Goal: Task Accomplishment & Management: Complete application form

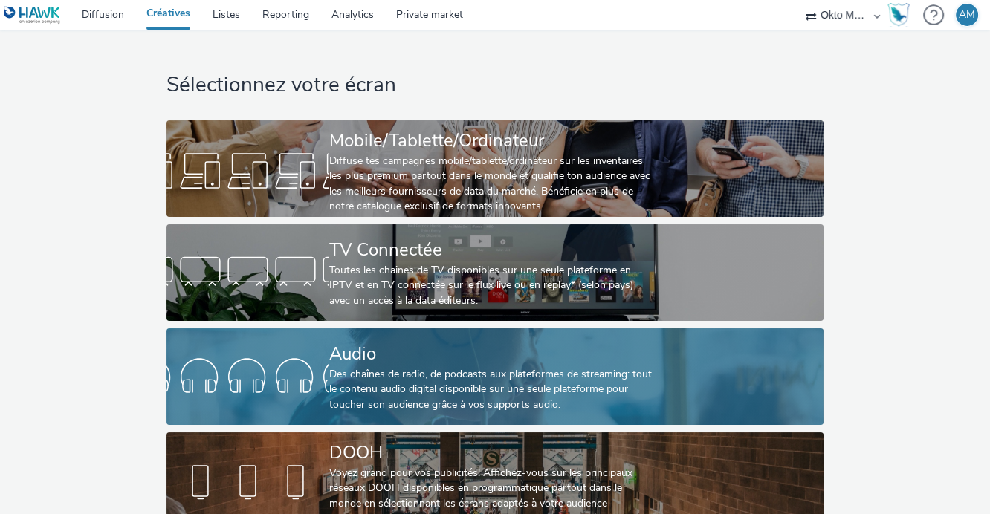
click at [302, 372] on div at bounding box center [247, 377] width 163 height 48
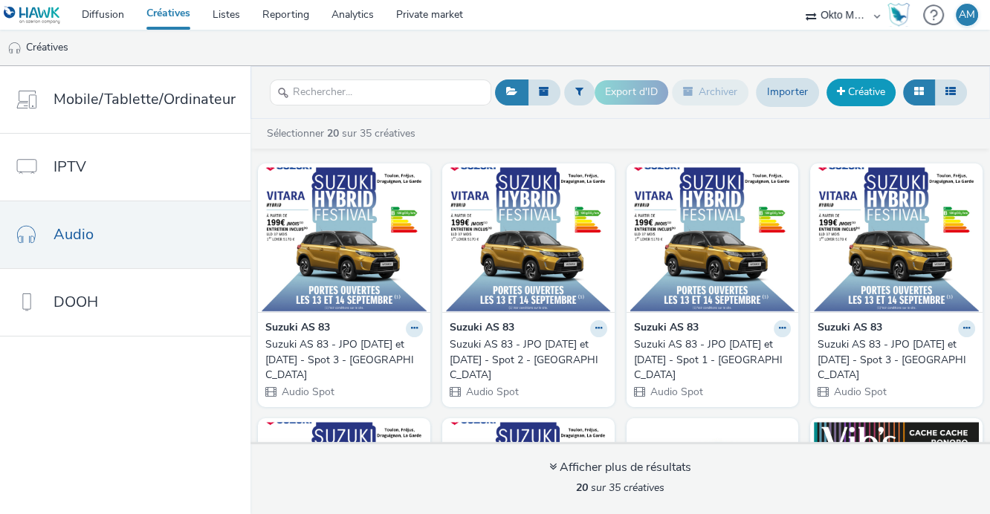
click at [855, 84] on link "Créative" at bounding box center [860, 92] width 69 height 27
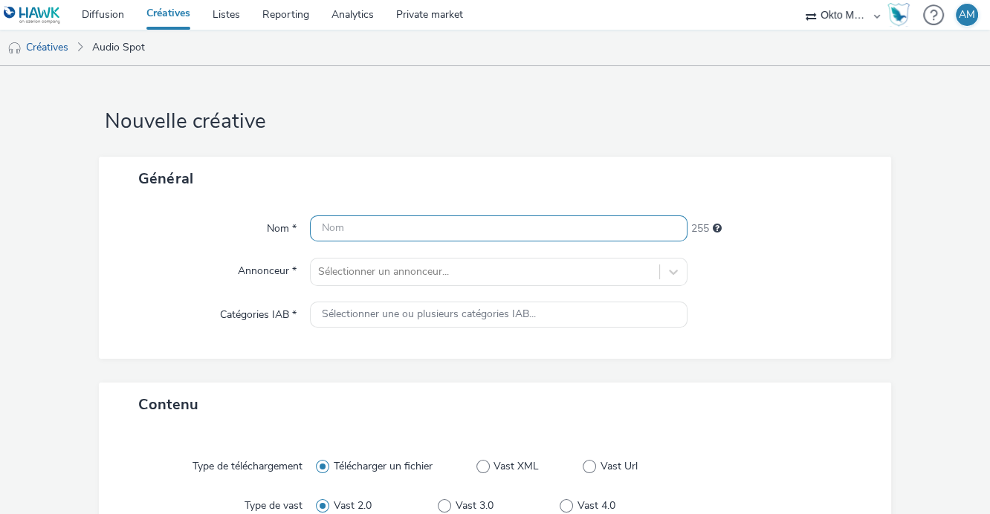
click at [397, 233] on input "text" at bounding box center [498, 228] width 377 height 26
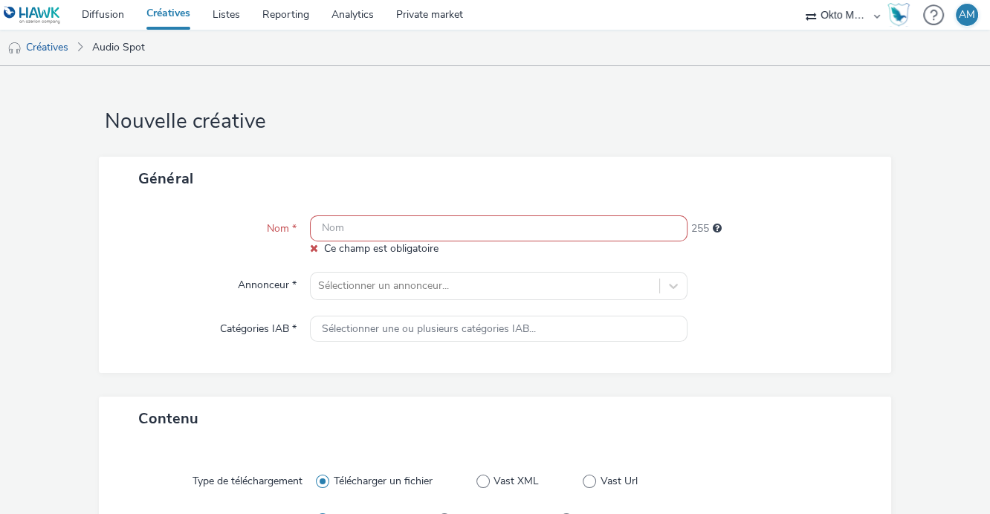
click at [348, 230] on input "text" at bounding box center [498, 228] width 377 height 26
paste input "DEV20213426"
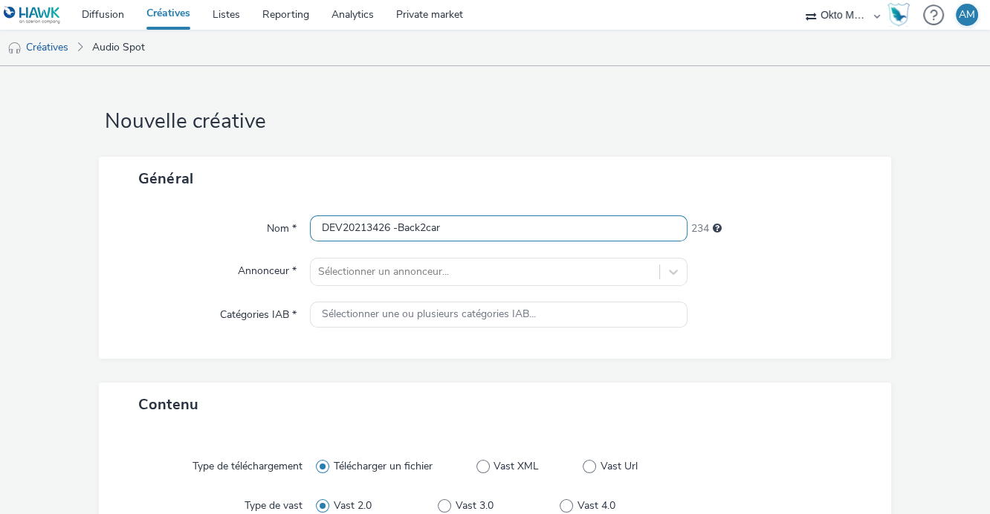
type input "DEV20213426 -Back2car"
click at [803, 296] on div "Nom * DEV20213426 -Back2car 234 Annonceur * Sélectionner un annonceur... Catégo…" at bounding box center [495, 280] width 792 height 158
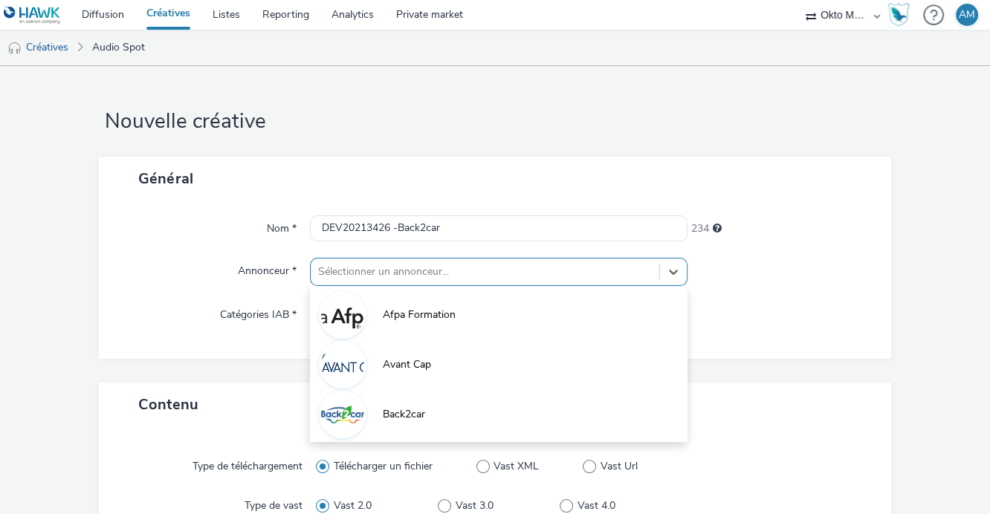
click at [466, 272] on div "option Afpa Formation focused, 1 of 10. 10 results available. Use Up and Down t…" at bounding box center [498, 272] width 377 height 28
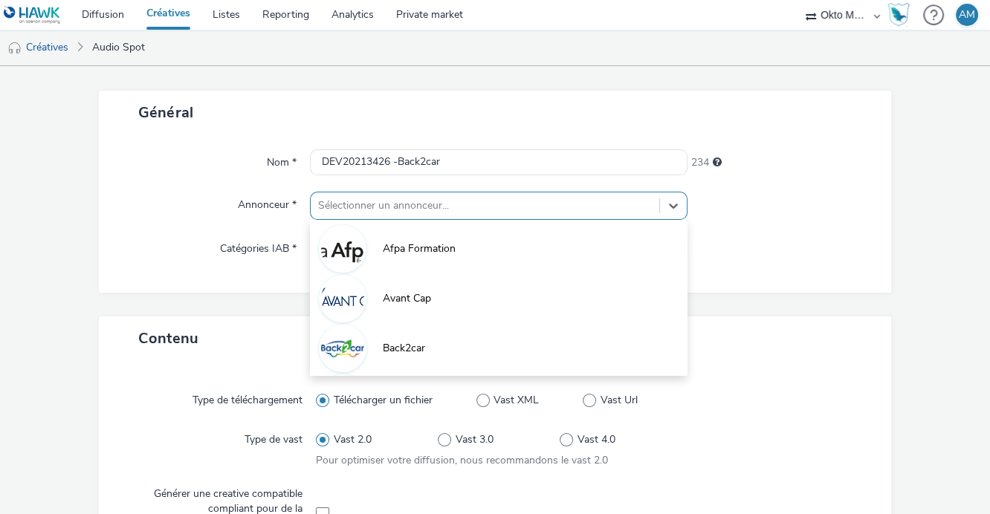
scroll to position [67, 0]
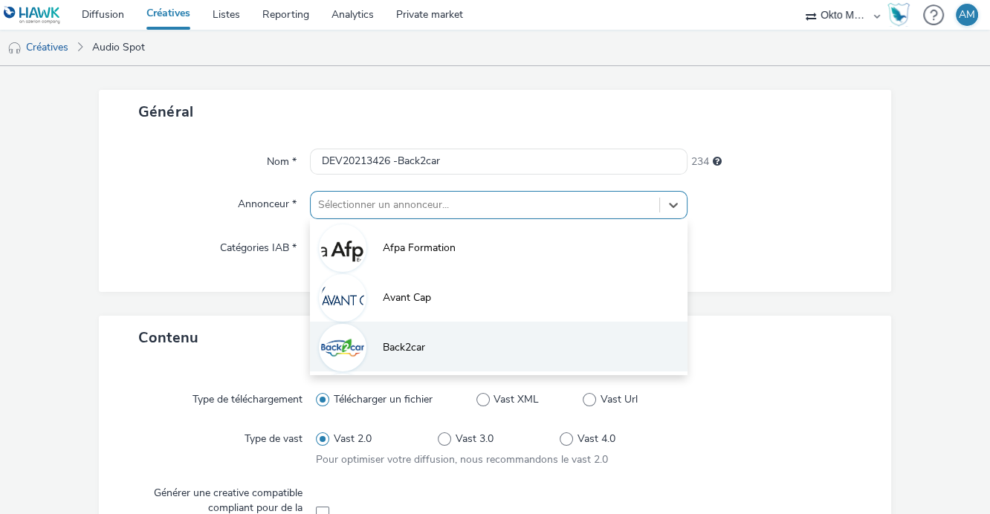
click at [383, 344] on span "Back2car" at bounding box center [404, 347] width 42 height 15
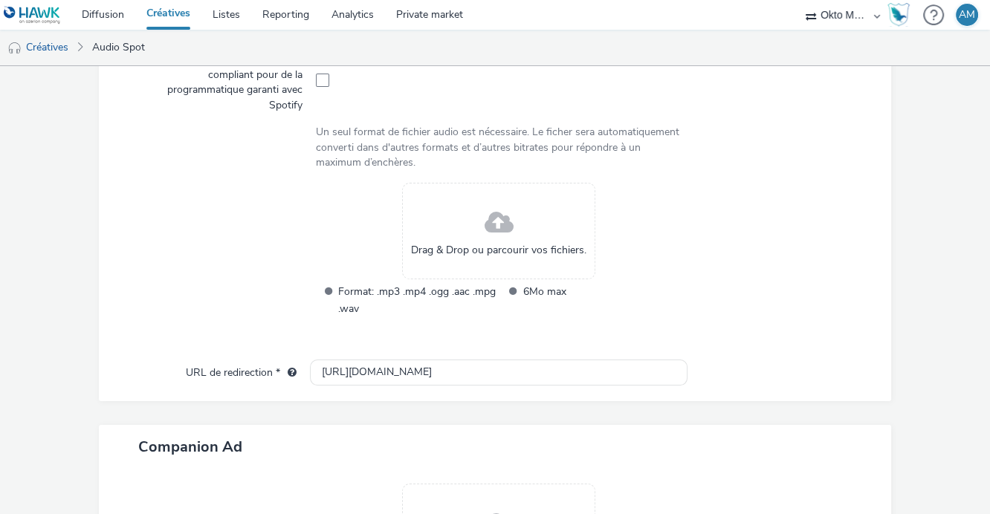
scroll to position [510, 0]
click at [858, 226] on div "Type de téléchargement Télécharger un fichier Vast XML Vast Url Type de vast Va…" at bounding box center [495, 150] width 762 height 418
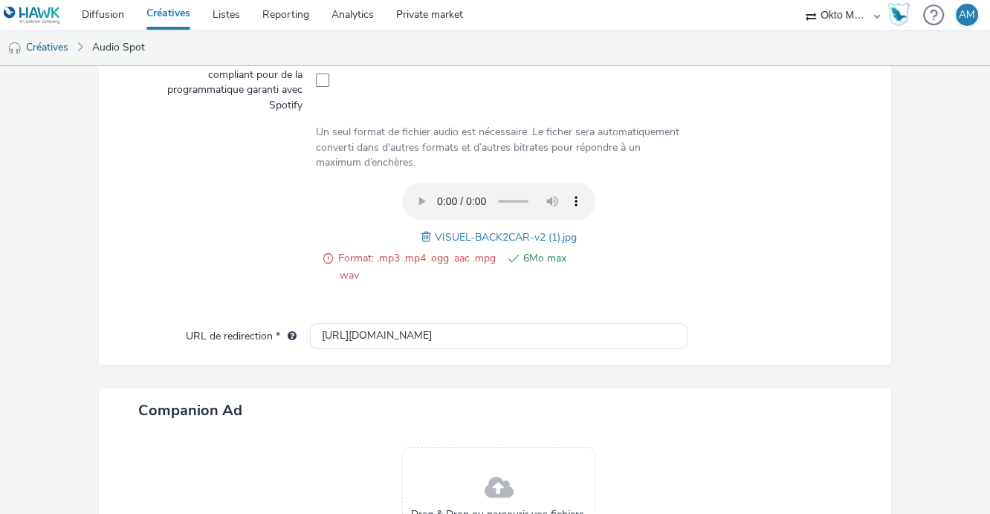
click at [423, 236] on span at bounding box center [427, 237] width 13 height 16
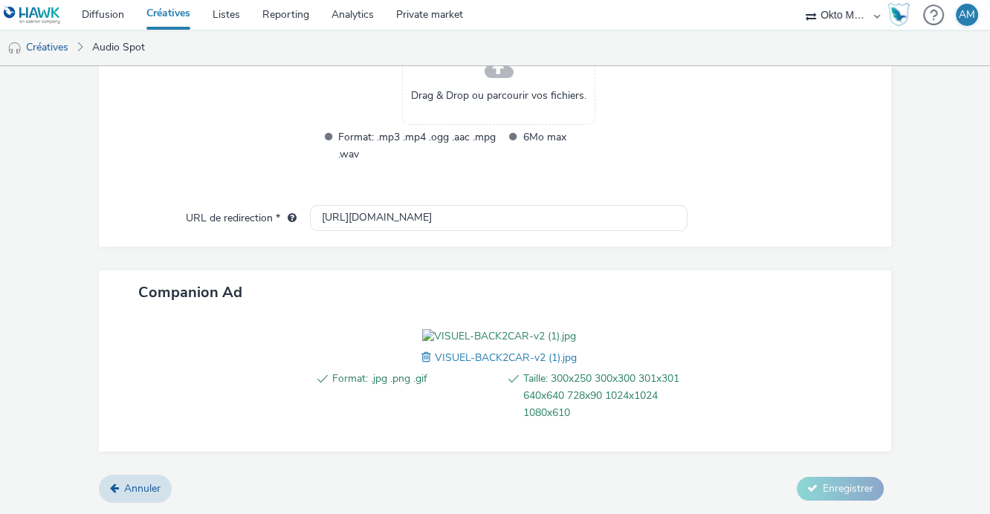
scroll to position [695, 0]
click at [500, 337] on img at bounding box center [499, 336] width 154 height 15
click at [782, 343] on div at bounding box center [781, 383] width 189 height 108
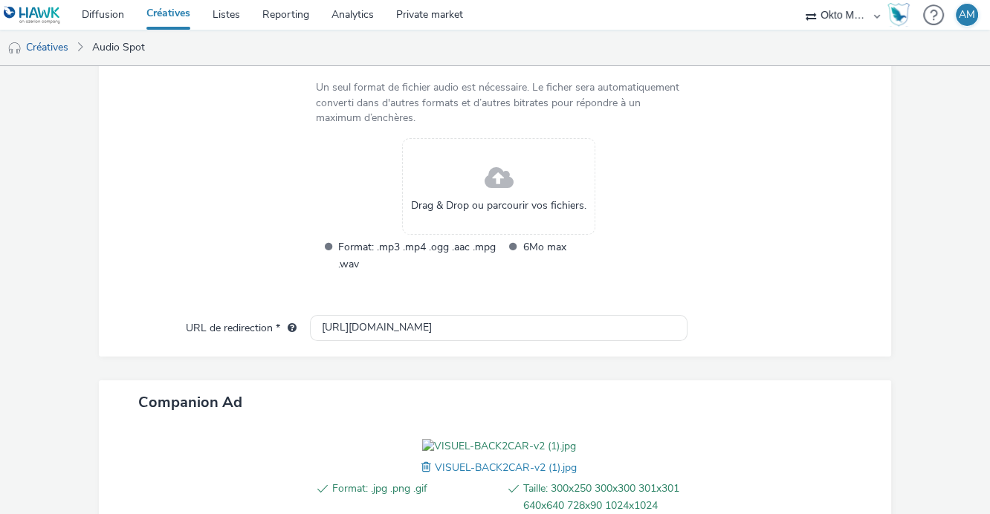
scroll to position [484, 0]
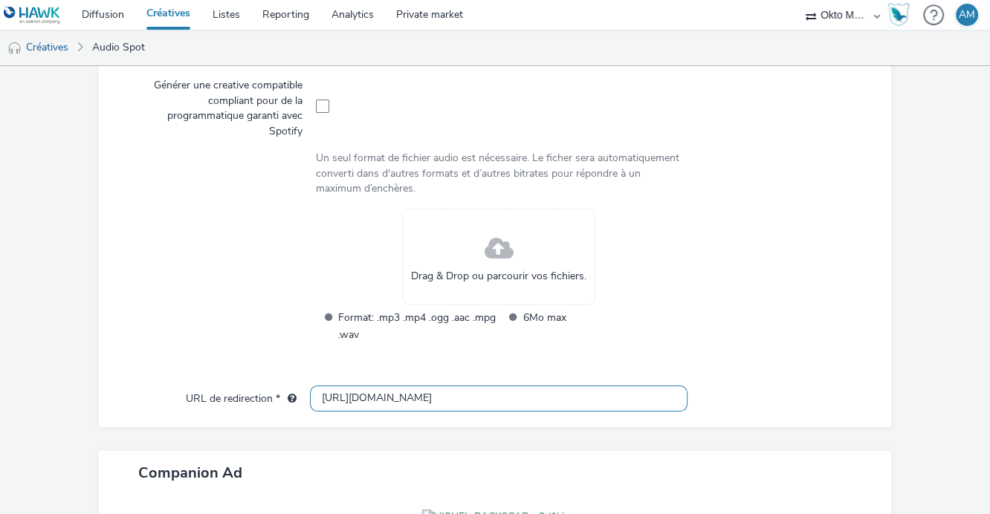
click at [507, 392] on input "[URL][DOMAIN_NAME]" at bounding box center [498, 399] width 377 height 26
drag, startPoint x: 427, startPoint y: 399, endPoint x: 259, endPoint y: 389, distance: 168.2
click at [259, 389] on div "URL de redirection * [URL][DOMAIN_NAME]" at bounding box center [495, 399] width 762 height 27
paste input "s://[DOMAIN_NAME][URL]"
type input "[URL][DOMAIN_NAME]"
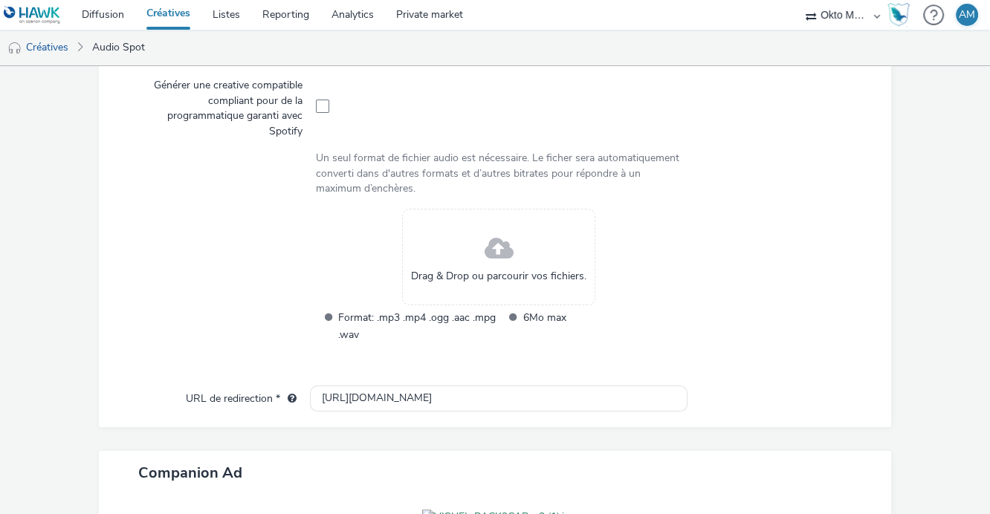
click at [739, 334] on div at bounding box center [772, 286] width 183 height 154
click at [509, 257] on div "Drag & Drop ou parcourir vos fichiers." at bounding box center [498, 257] width 193 height 97
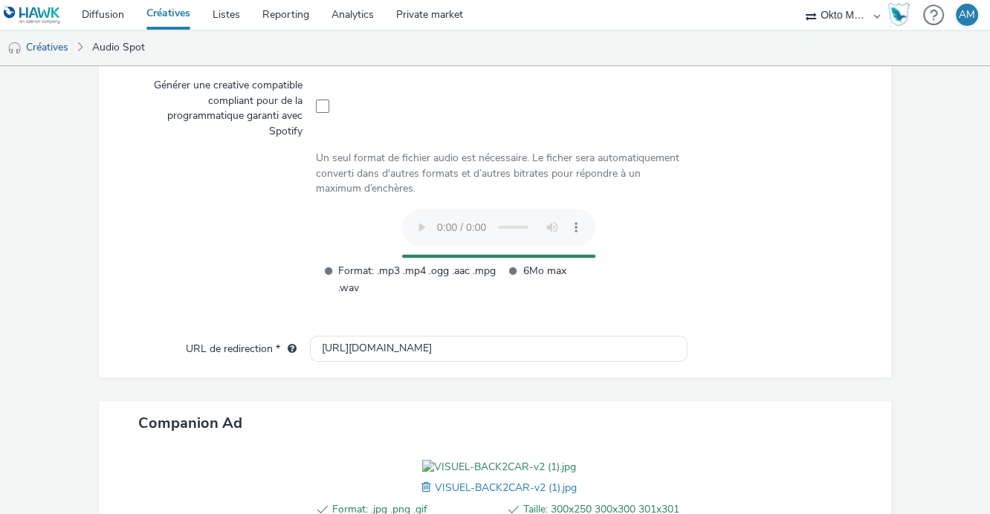
scroll to position [698, 0]
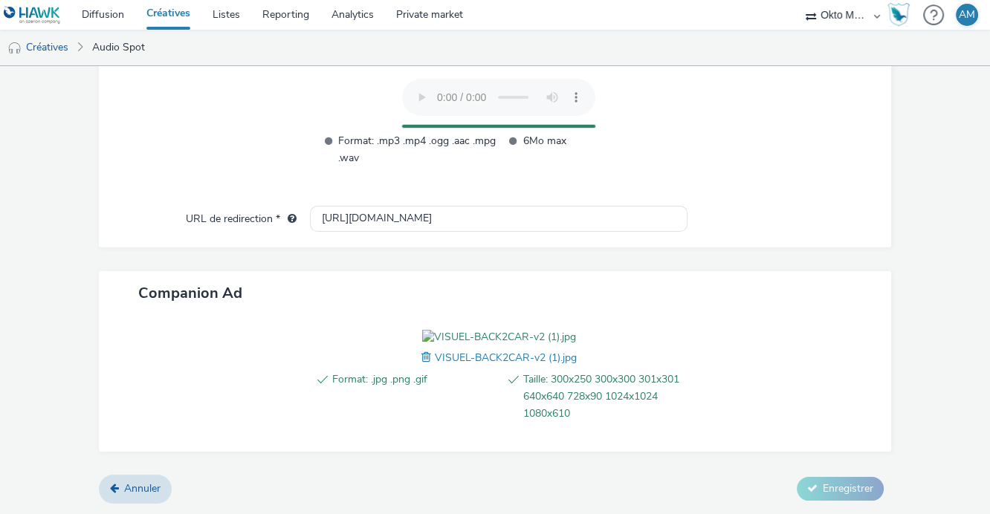
click at [499, 330] on img at bounding box center [499, 337] width 154 height 15
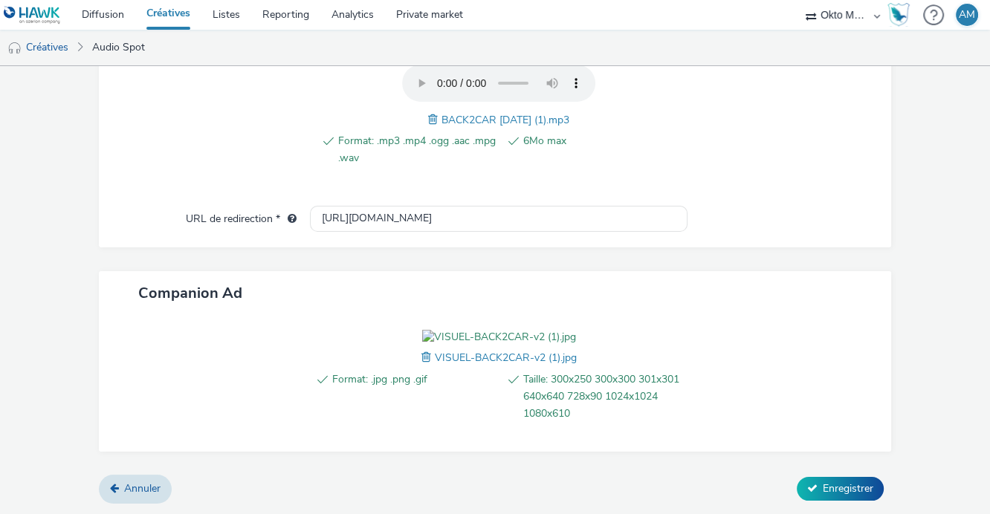
scroll to position [654, 0]
click at [435, 357] on span "VISUEL-BACK2CAR-v2 (1).jpg" at bounding box center [506, 358] width 142 height 14
click at [421, 360] on span at bounding box center [427, 357] width 13 height 16
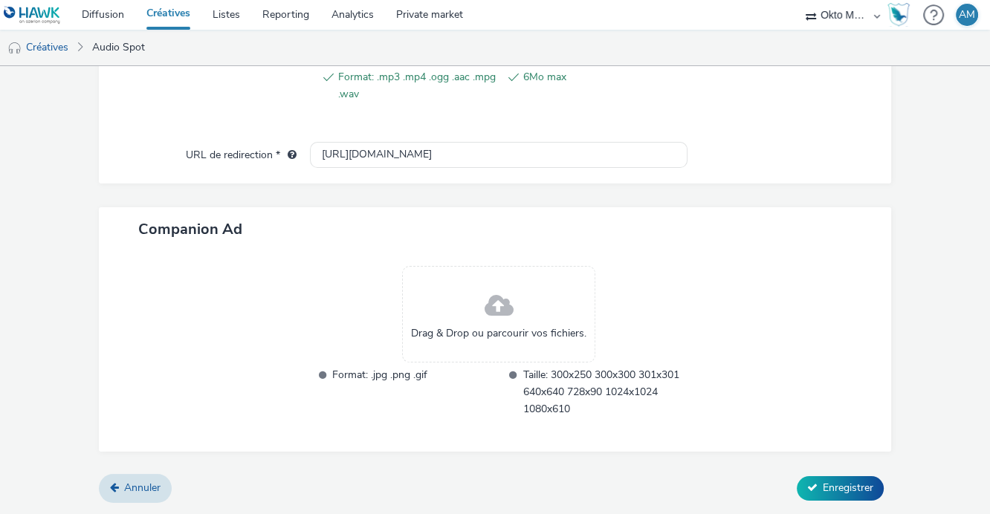
scroll to position [632, 0]
click at [497, 307] on span at bounding box center [498, 308] width 29 height 39
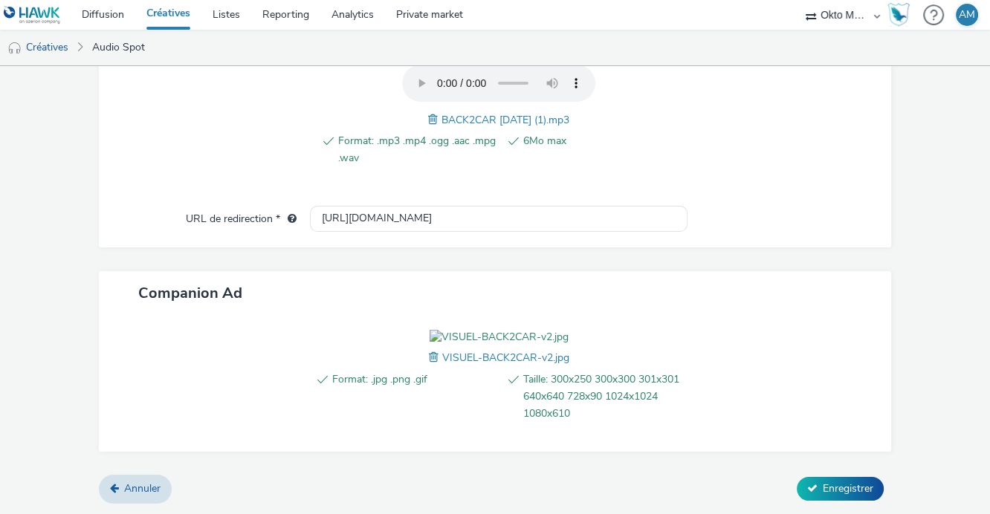
scroll to position [654, 0]
click at [841, 487] on span "Enregistrer" at bounding box center [847, 488] width 51 height 14
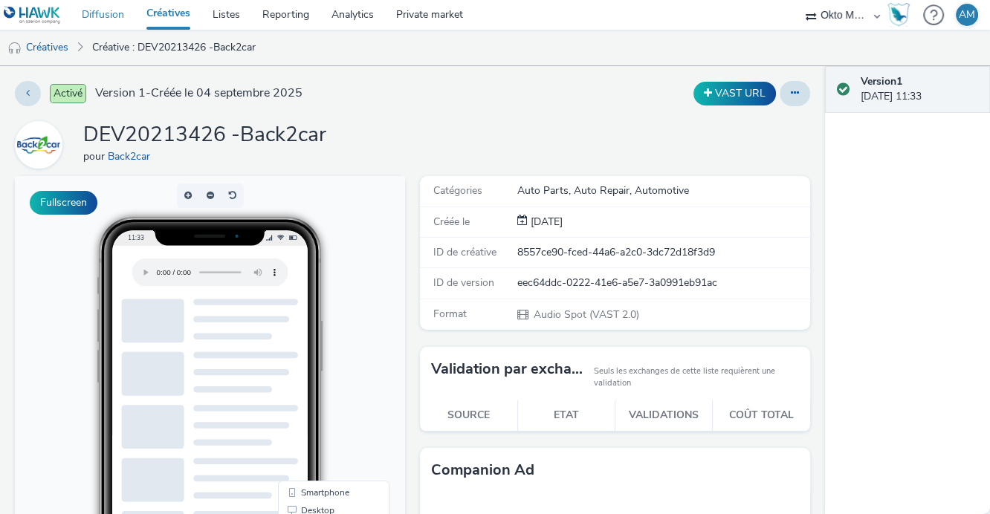
click at [106, 9] on link "Diffusion" at bounding box center [103, 15] width 65 height 30
